Goal: Navigation & Orientation: Go to known website

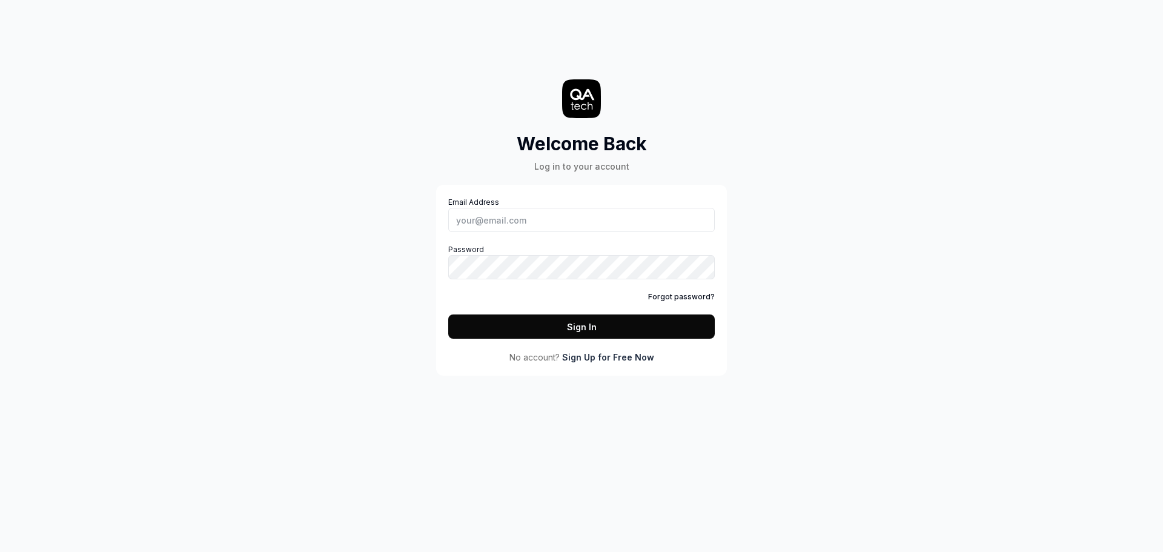
click at [643, 471] on div "Welcome Back Log in to your account Email Address Password Forgot password? Sig…" at bounding box center [581, 276] width 1163 height 552
click at [832, 265] on div "Welcome Back Log in to your account Email Address Password Forgot password? Sig…" at bounding box center [581, 276] width 1163 height 552
click at [603, 357] on link "Sign Up for Free Now" at bounding box center [608, 357] width 92 height 13
click at [698, 295] on link "Forgot password?" at bounding box center [681, 296] width 67 height 11
click at [577, 97] on icon at bounding box center [581, 98] width 39 height 39
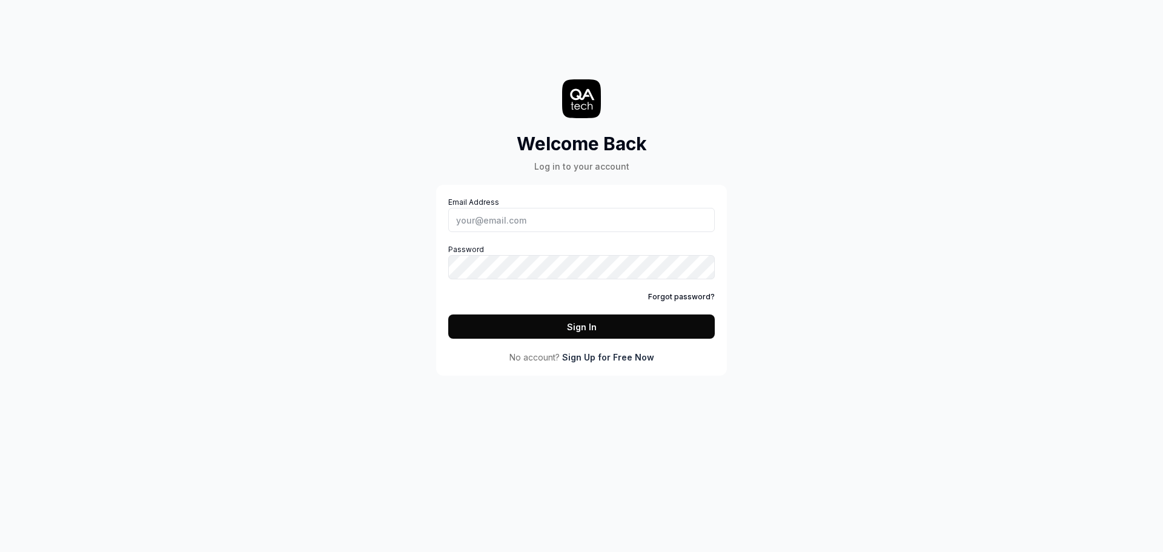
drag, startPoint x: 895, startPoint y: 218, endPoint x: 845, endPoint y: 233, distance: 51.2
click at [895, 219] on div "Welcome Back Log in to your account Email Address Password Forgot password? Sig…" at bounding box center [581, 276] width 1163 height 552
click at [205, 256] on div "Welcome Back Log in to your account Email Address Password Forgot password? Sig…" at bounding box center [581, 276] width 1163 height 552
